Goal: Task Accomplishment & Management: Manage account settings

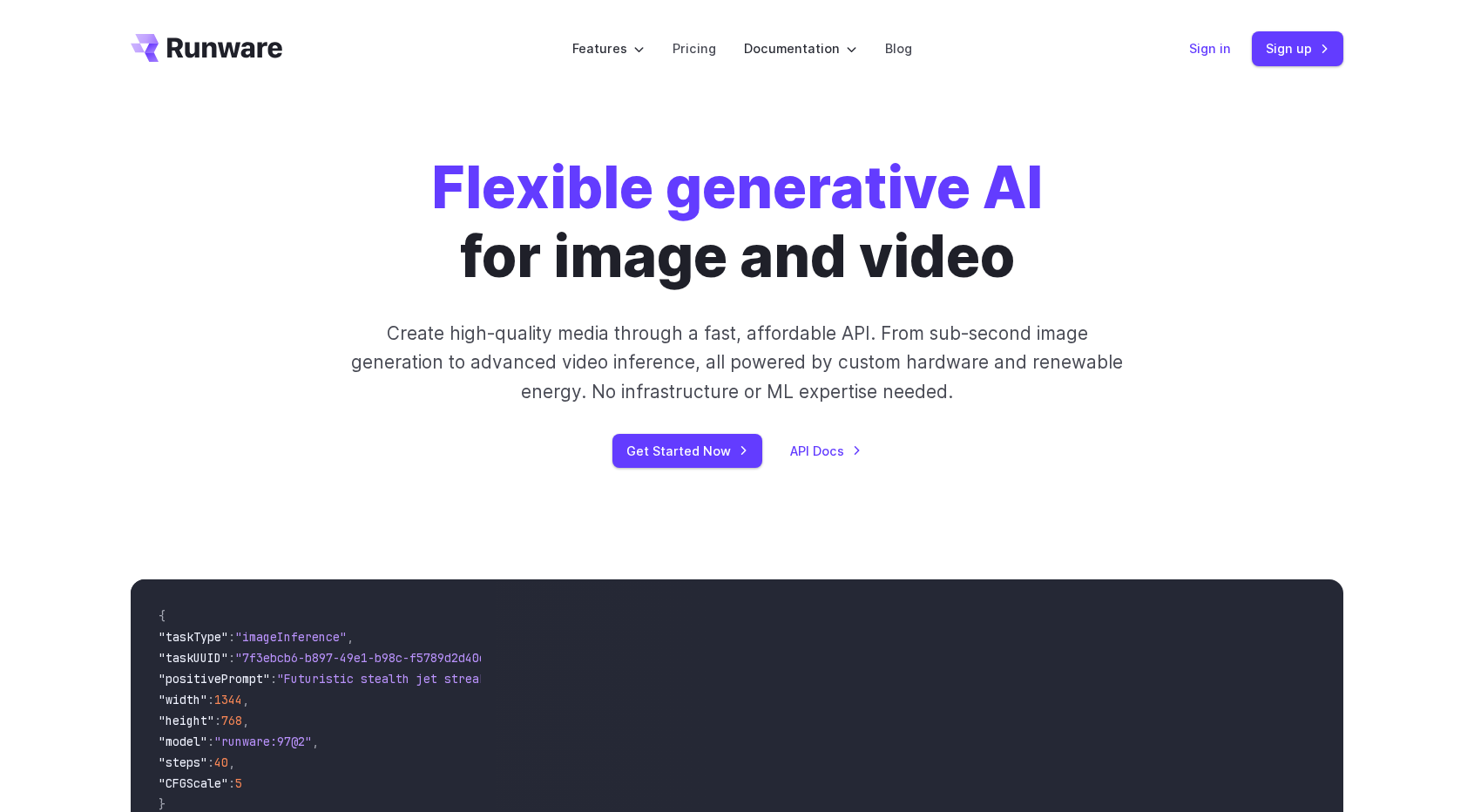
click at [1213, 46] on link "Sign in" at bounding box center [1210, 48] width 42 height 20
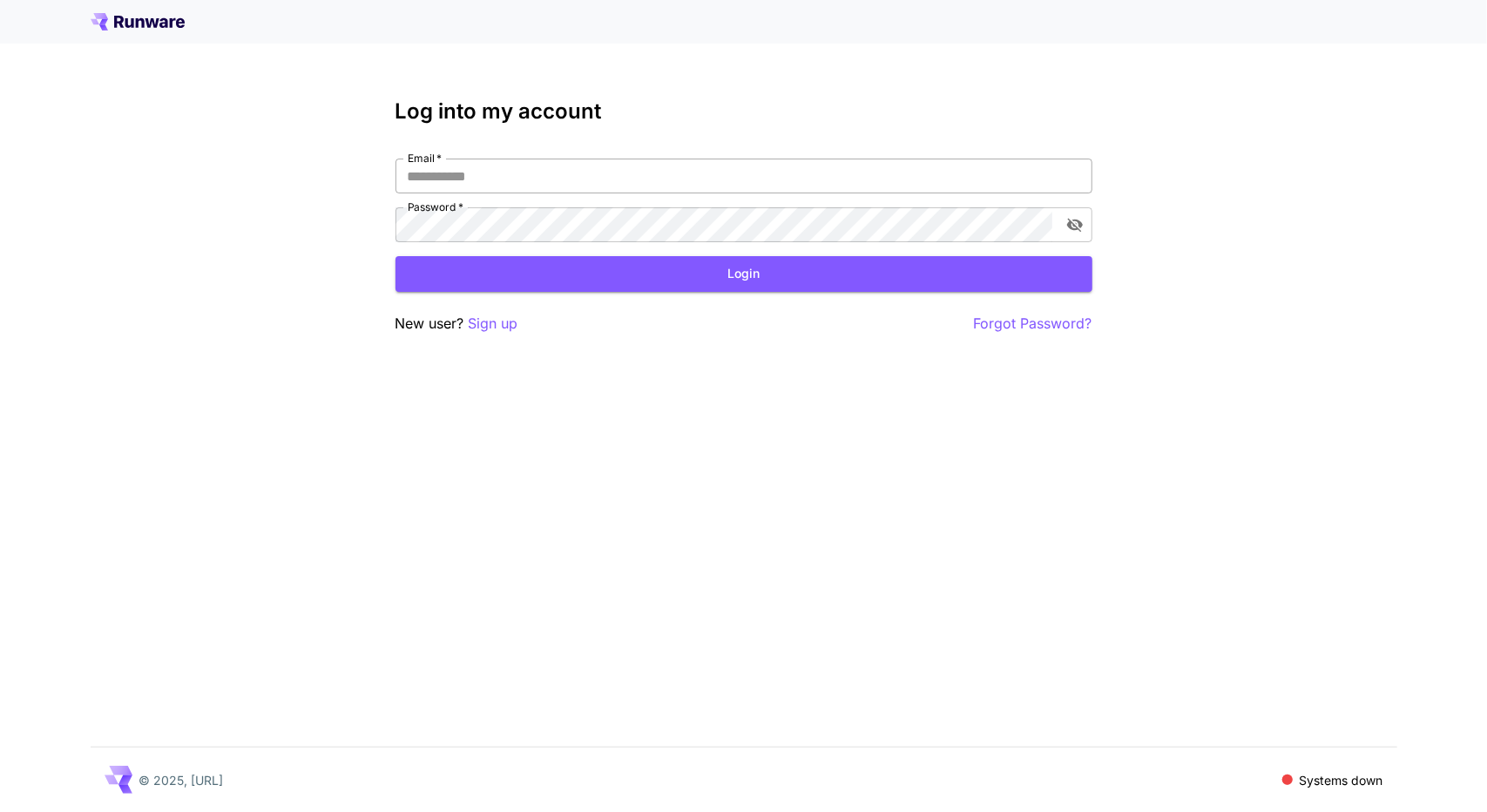
type input "**********"
click at [526, 187] on input "**********" at bounding box center [743, 176] width 697 height 35
click at [781, 261] on button "Login" at bounding box center [743, 274] width 697 height 36
